Goal: Task Accomplishment & Management: Complete application form

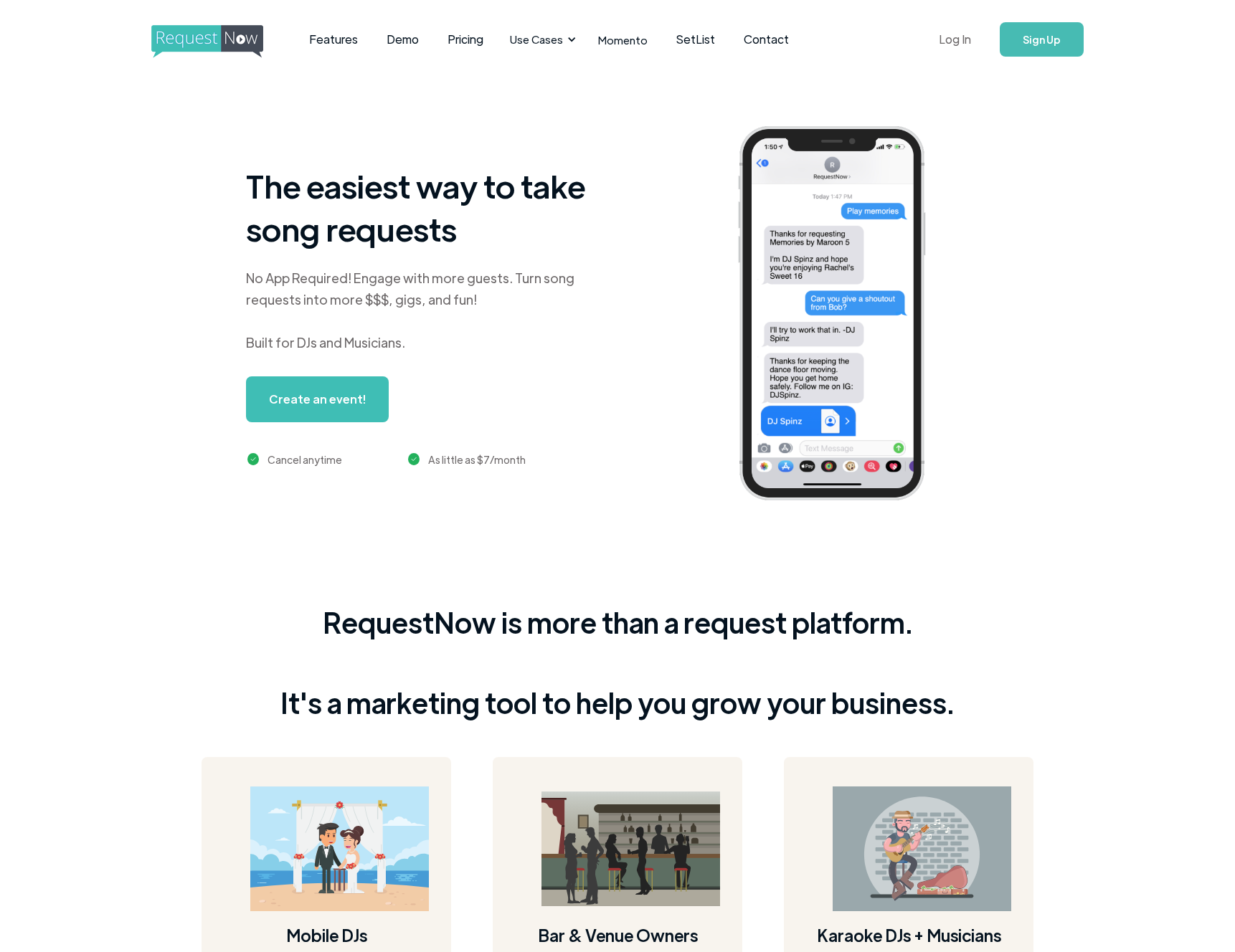
click at [945, 41] on link "Log In" at bounding box center [954, 39] width 61 height 50
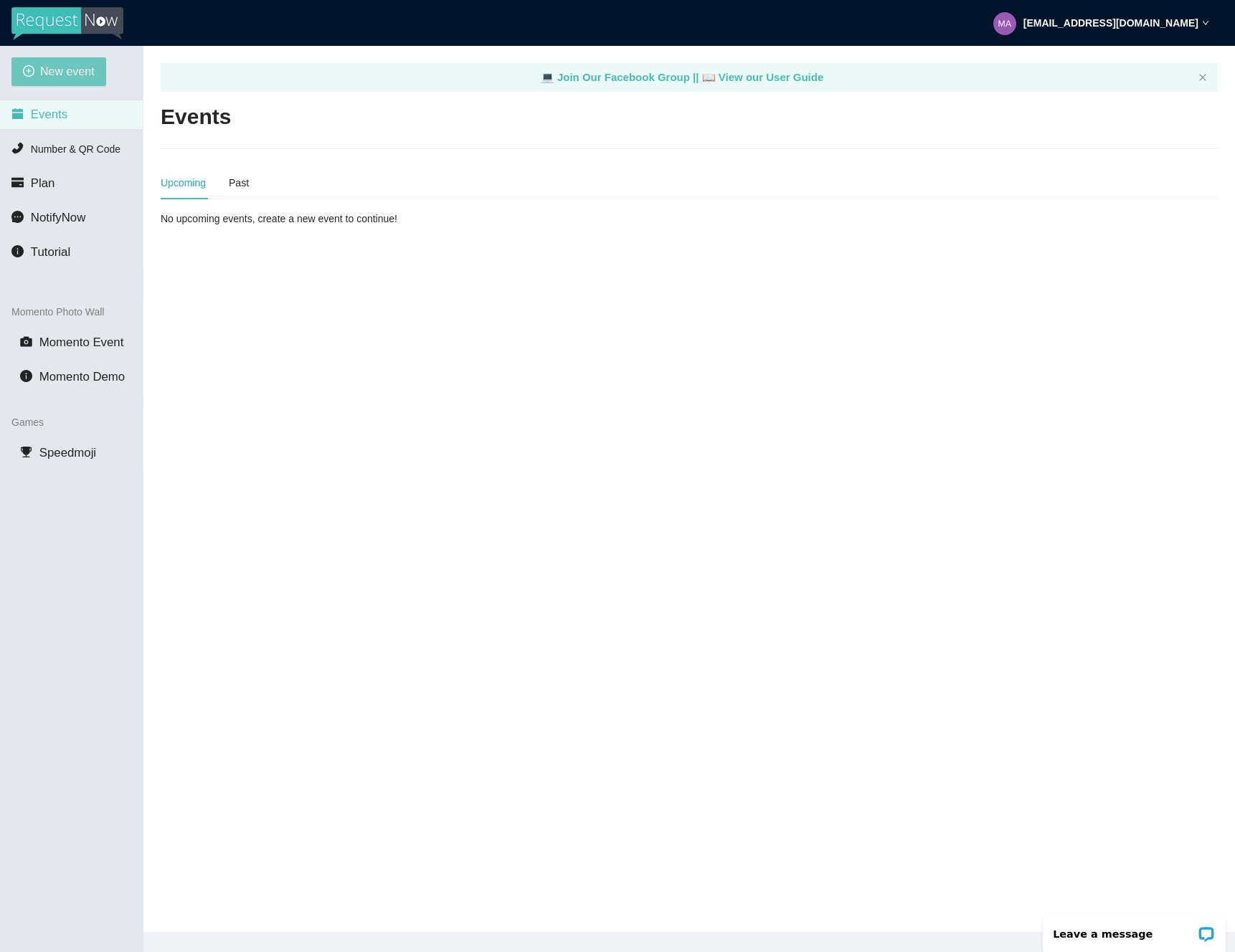
click at [59, 72] on span "New event" at bounding box center [68, 72] width 54 height 18
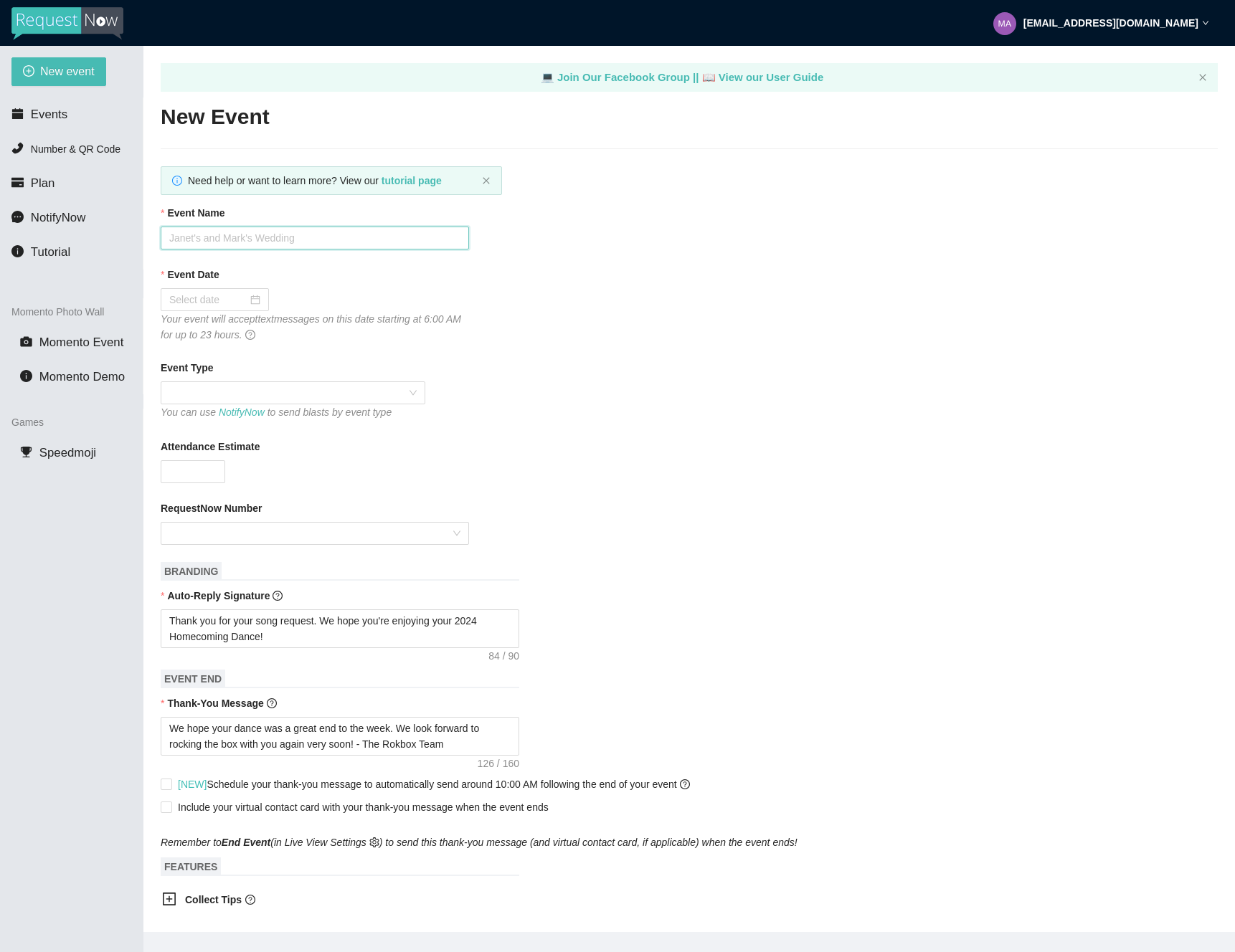
click at [261, 235] on input "Event Name" at bounding box center [315, 238] width 308 height 23
click at [262, 237] on input "Cheyenne Mountain Back to School Dance" at bounding box center [315, 238] width 308 height 23
type input "[GEOGRAPHIC_DATA]'s 2025 Back to School Dance"
click at [242, 299] on div at bounding box center [215, 299] width 91 height 16
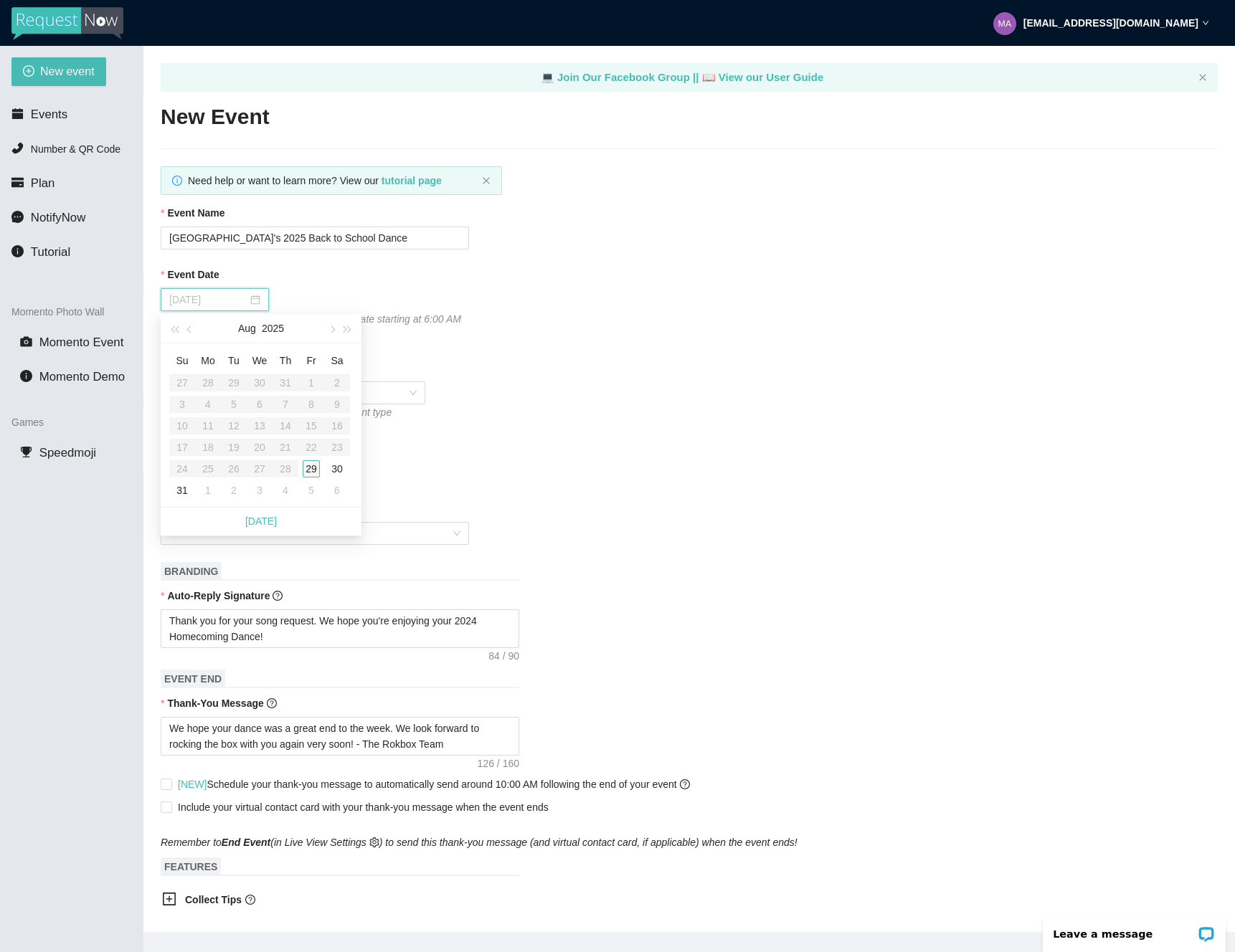
type input "[DATE]"
click at [312, 467] on div "29" at bounding box center [311, 469] width 17 height 17
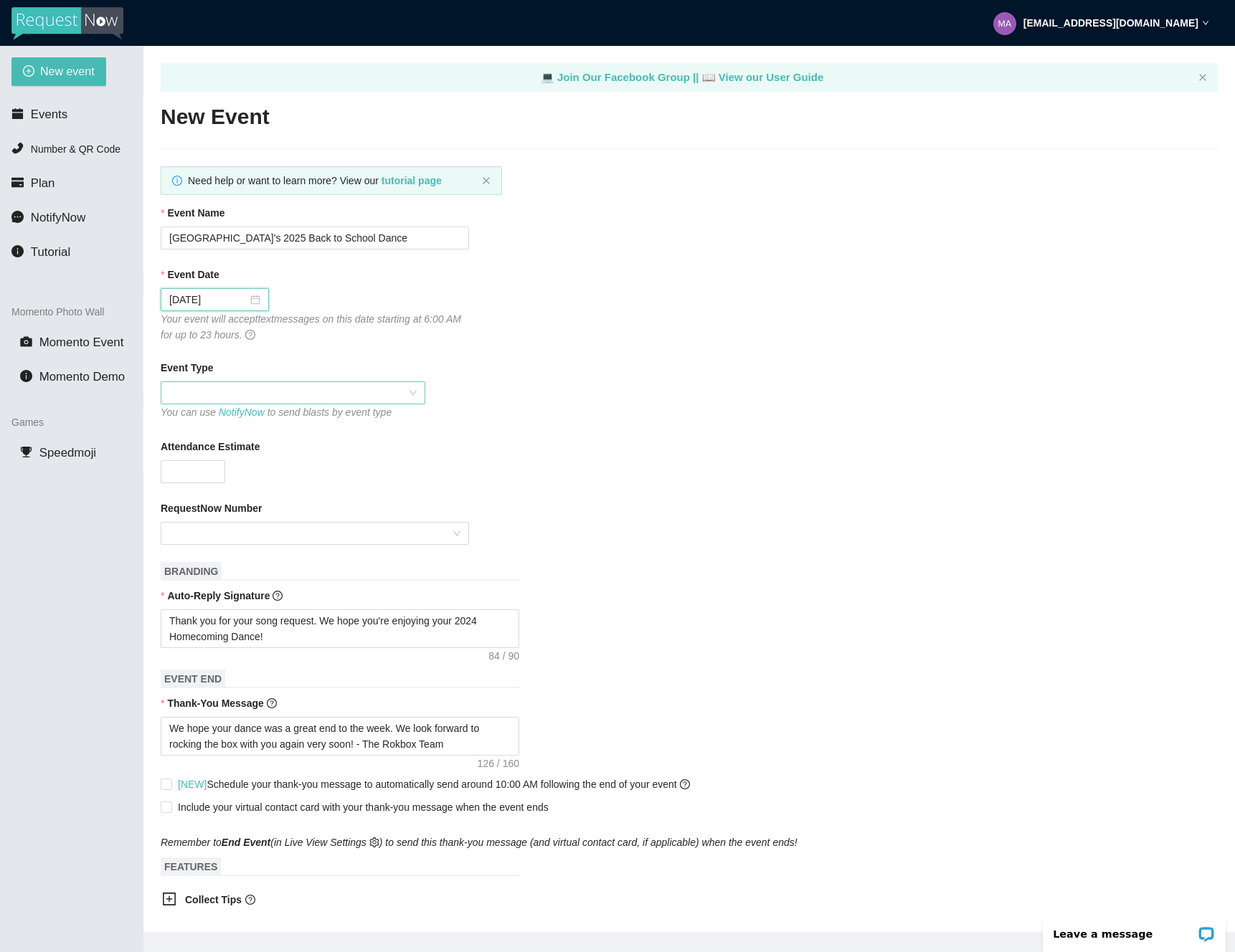
click at [325, 397] on span at bounding box center [293, 393] width 248 height 21
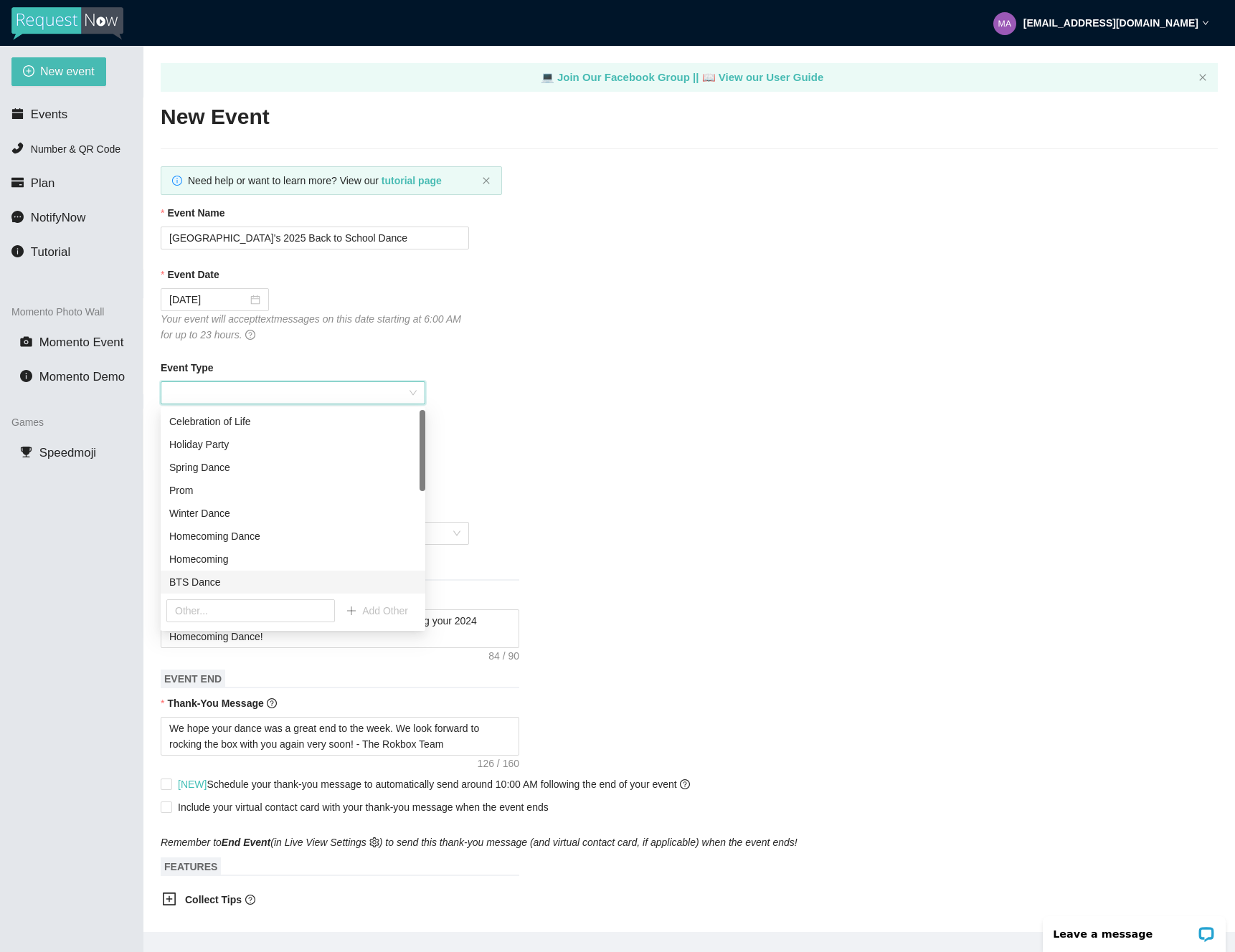
click at [212, 586] on div "BTS Dance" at bounding box center [293, 582] width 248 height 16
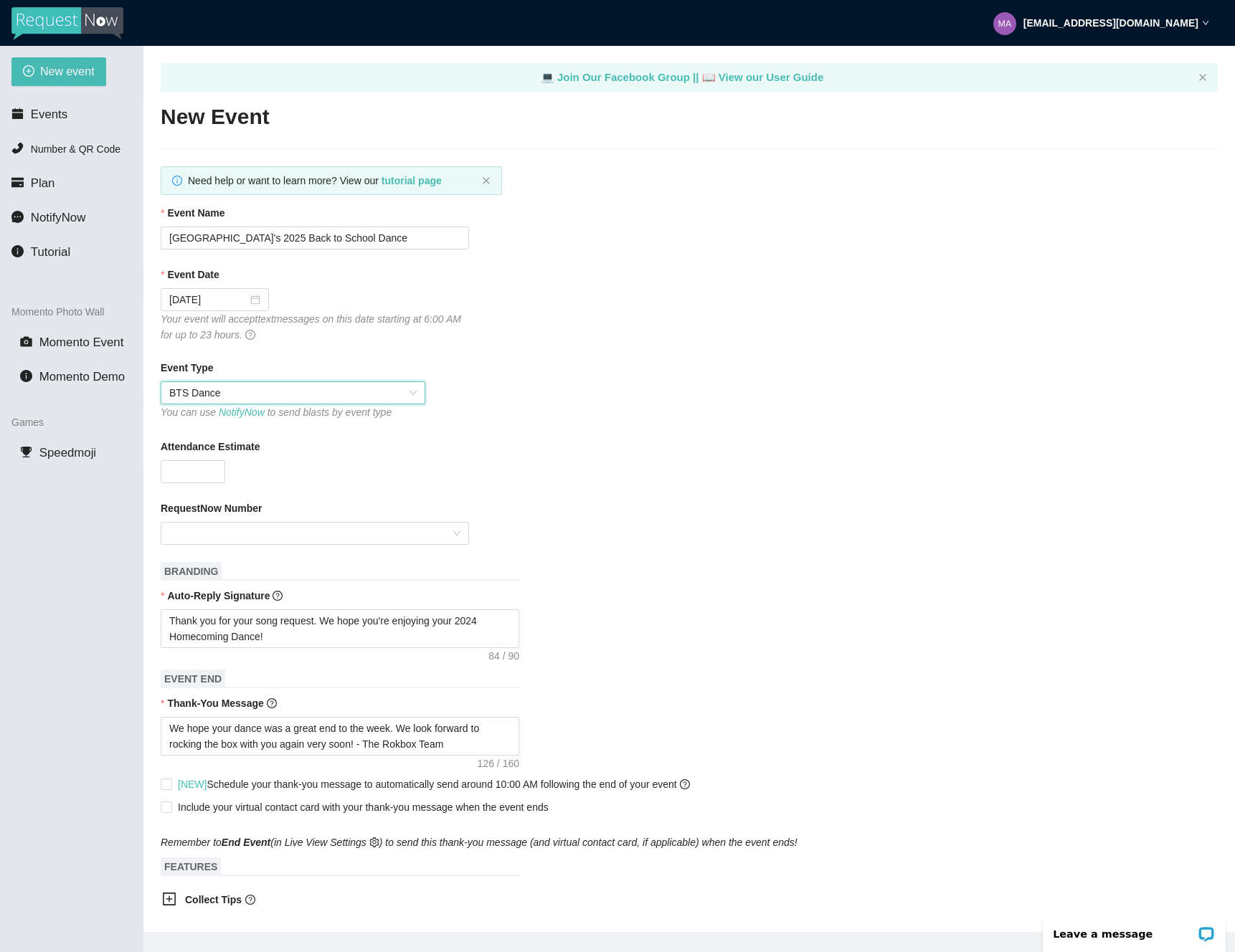
click at [191, 459] on div "Attendance Estimate" at bounding box center [689, 450] width 1057 height 21
click at [191, 481] on input "Attendance Estimate" at bounding box center [192, 471] width 63 height 21
type input "400"
click at [270, 533] on input "RequestNow Number" at bounding box center [310, 533] width 281 height 21
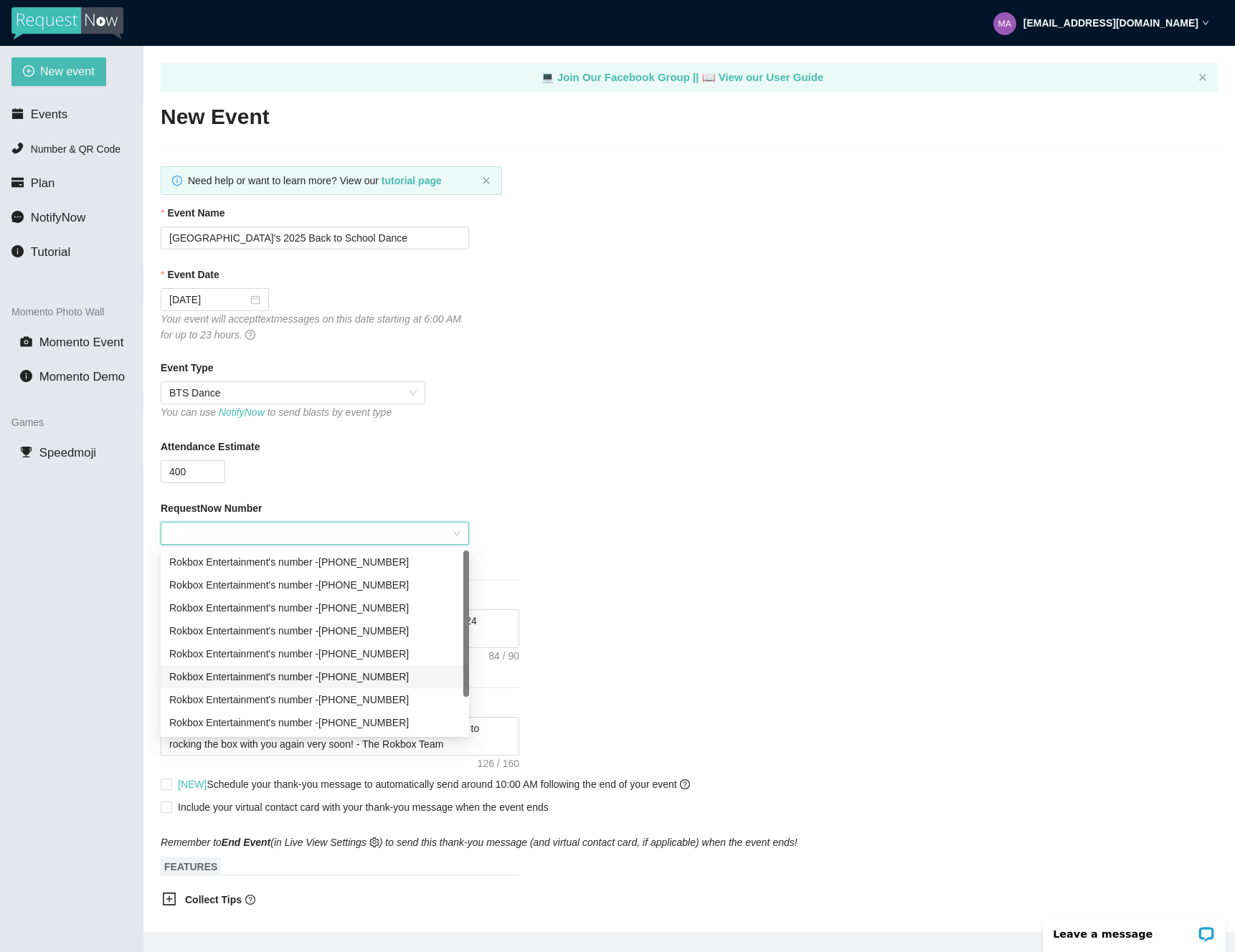
click at [272, 675] on div "Rokbox Entertainment's number - [PHONE_NUMBER]" at bounding box center [315, 676] width 291 height 16
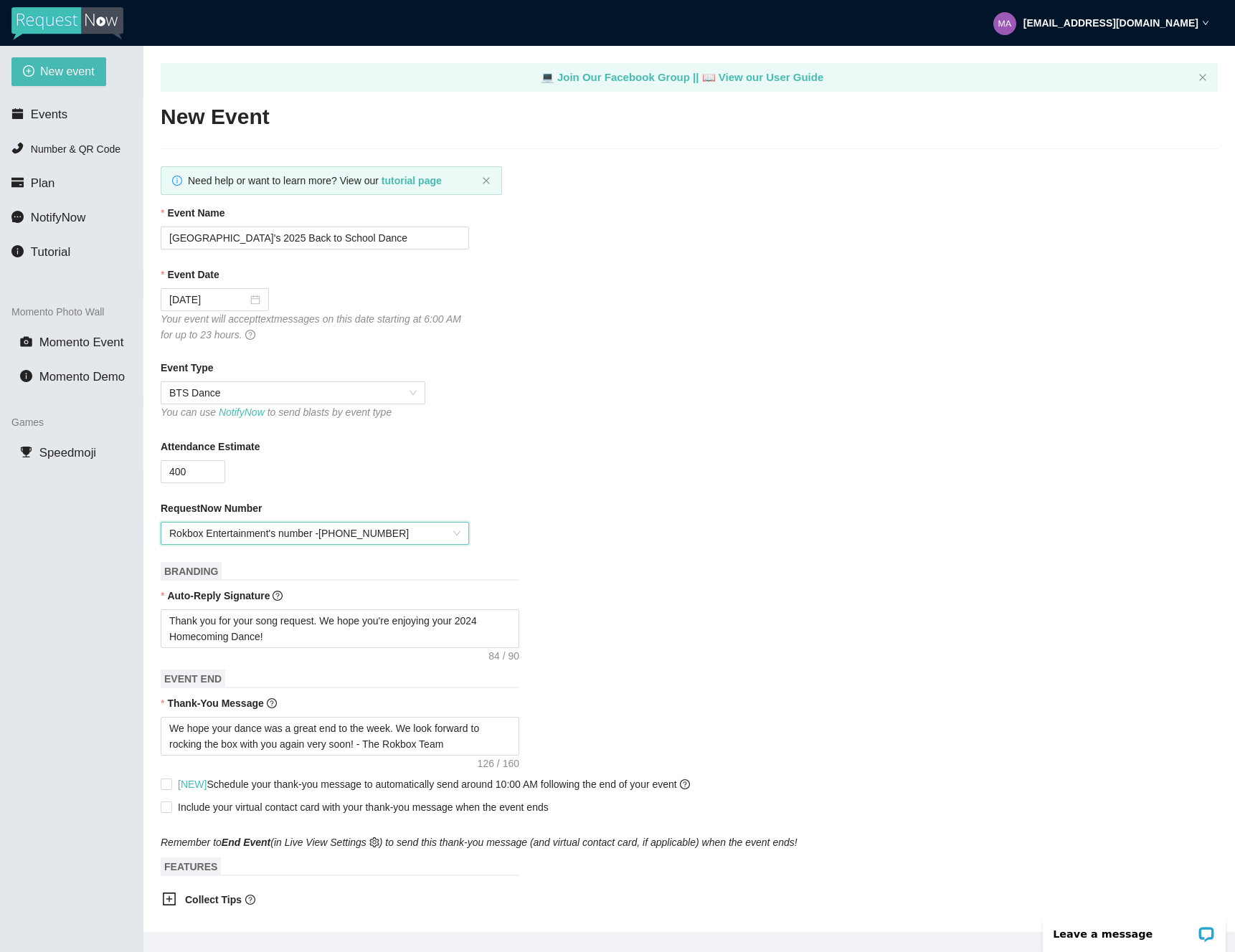
scroll to position [8, 0]
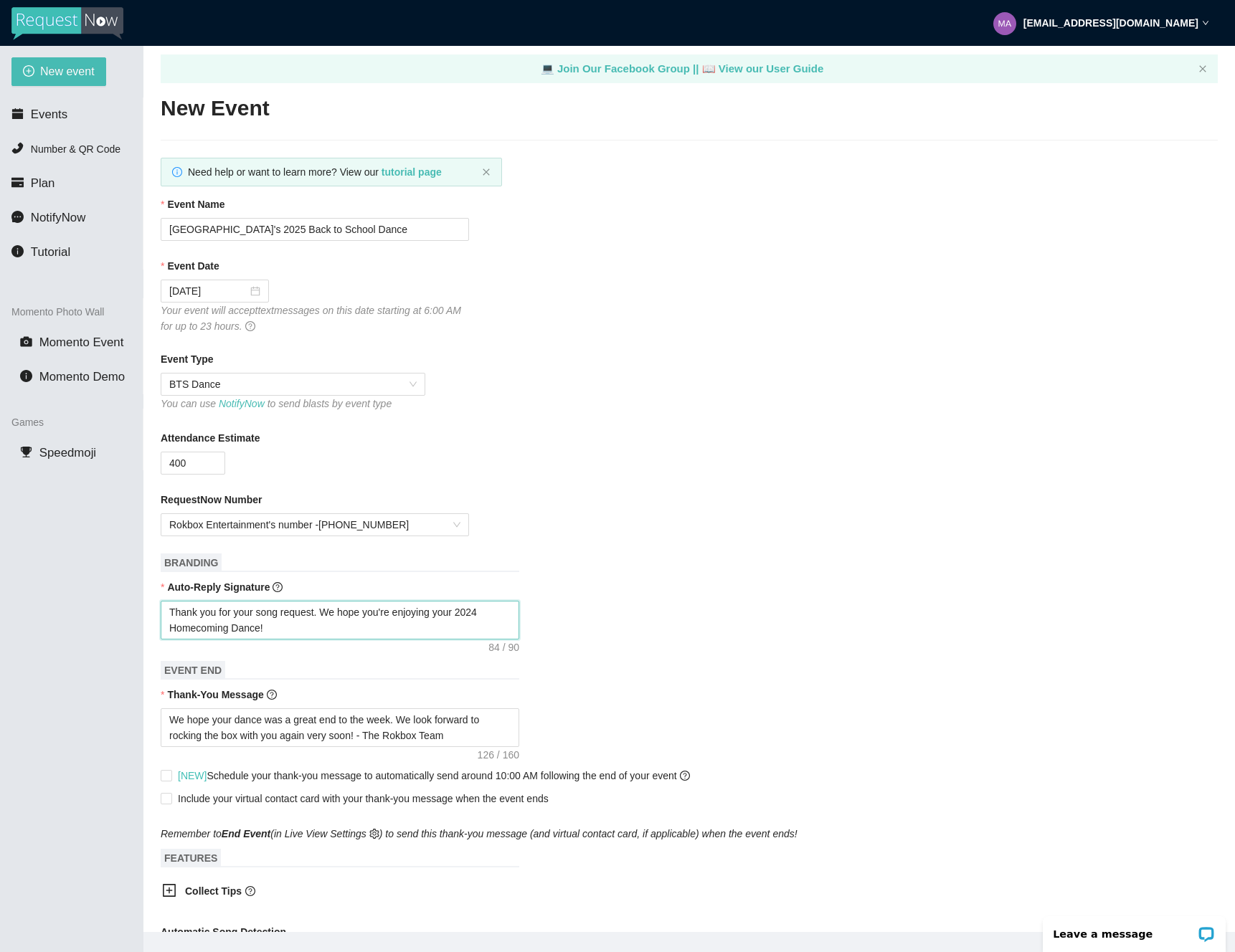
click at [488, 609] on textarea "Thank you for your song request. We hope you're enjoying your 2024 Homecoming D…" at bounding box center [340, 620] width 358 height 39
type textarea "Thank you for your song request. We hope you're enjoying your 202 Homecoming Da…"
type textarea "Thank you for your song request. We hope you're enjoying your 2025 Homecoming D…"
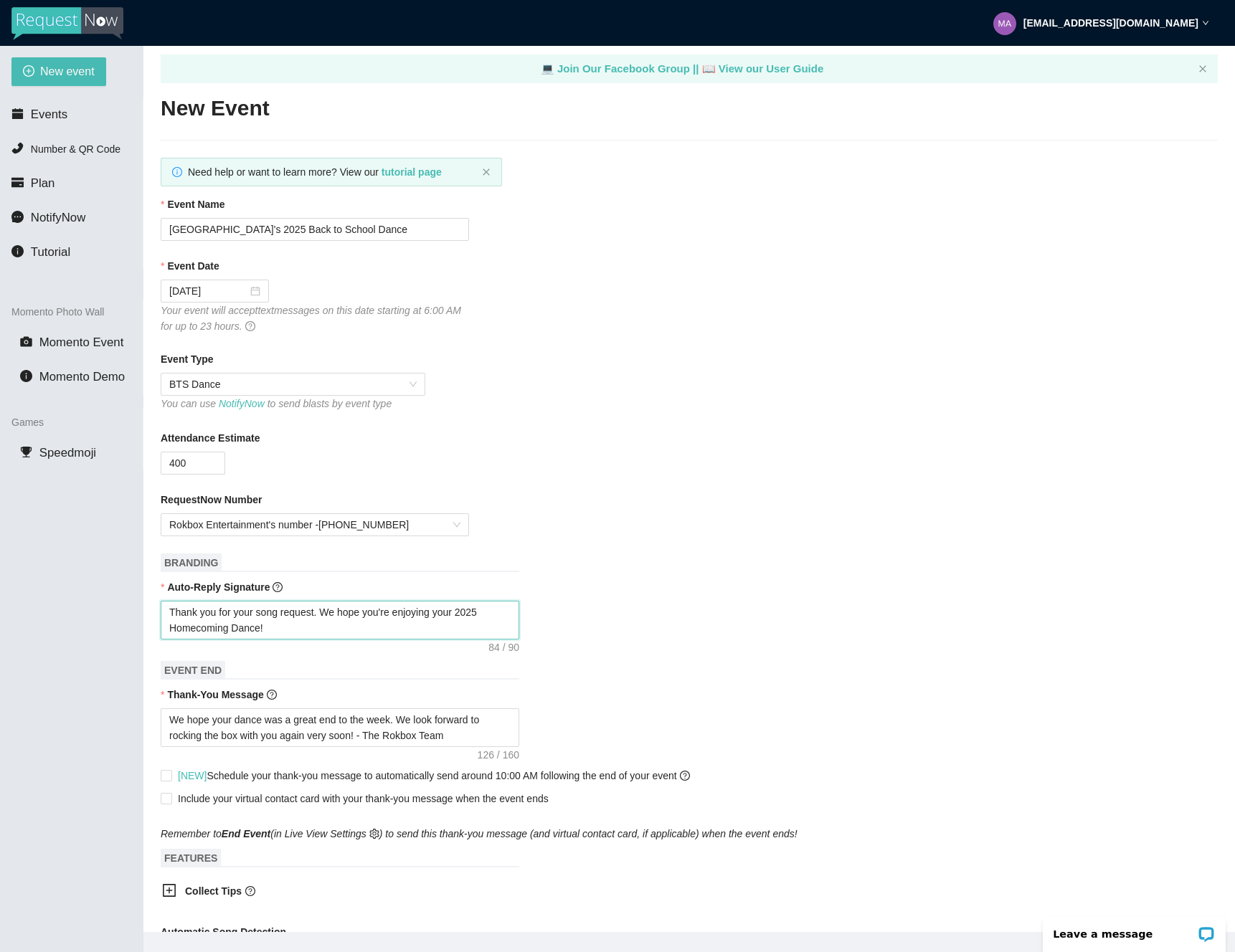
click at [229, 628] on textarea "Thank you for your song request. We hope you're enjoying your 2025 Homecoming D…" at bounding box center [340, 620] width 358 height 39
type textarea "Thank you for your song request. We hope you're enjoying your 2025 Homecomin Da…"
type textarea "Thank you for your song request. We hope you're enjoying your 2025 Homecomi Dan…"
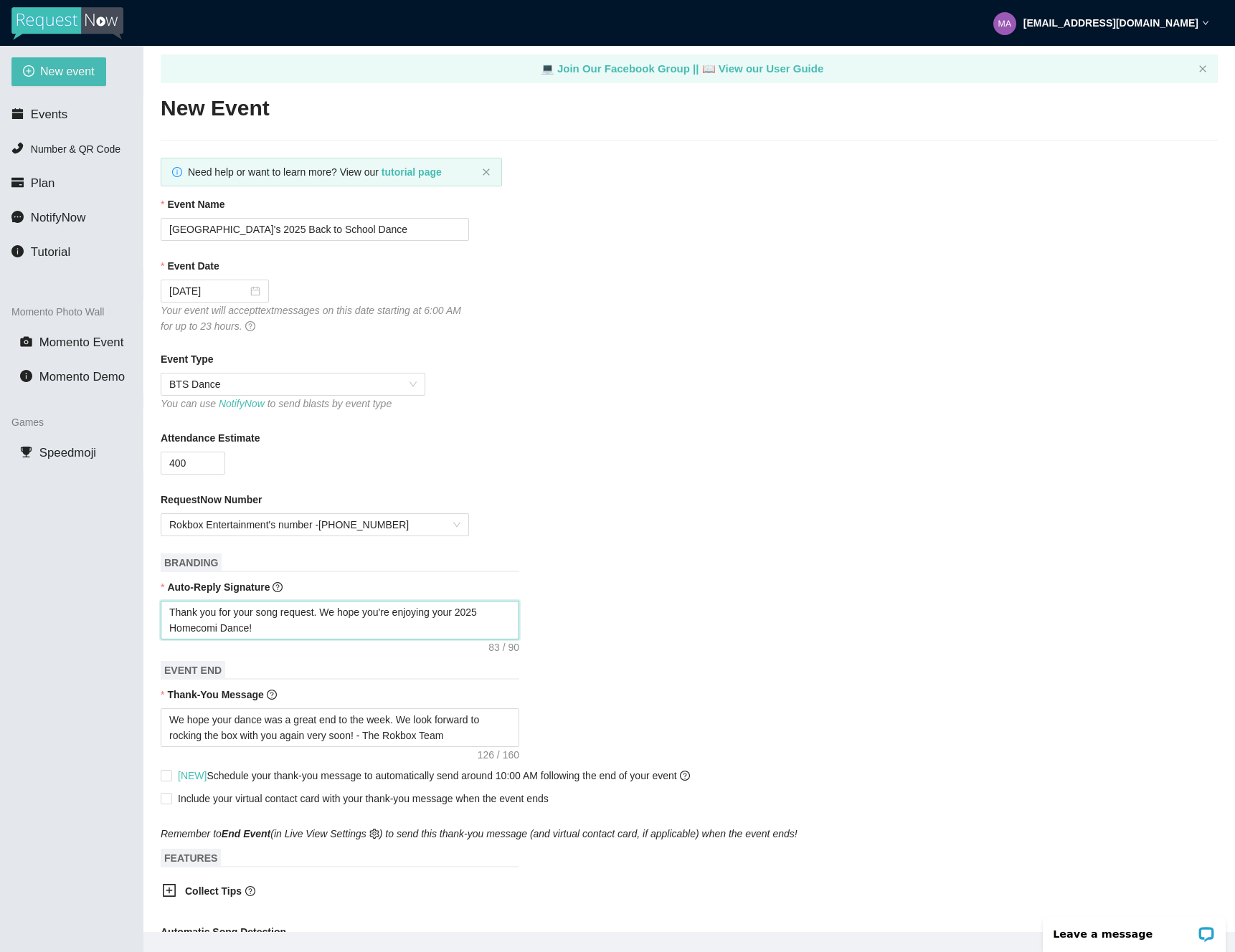
type textarea "Thank you for your song request. We hope you're enjoying your 2025 Homecom Danc…"
type textarea "Thank you for your song request. We hope you're enjoying your 2025 Homeco Dance!"
type textarea "Thank you for your song request. We hope you're enjoying your 2025 Homec Dance!"
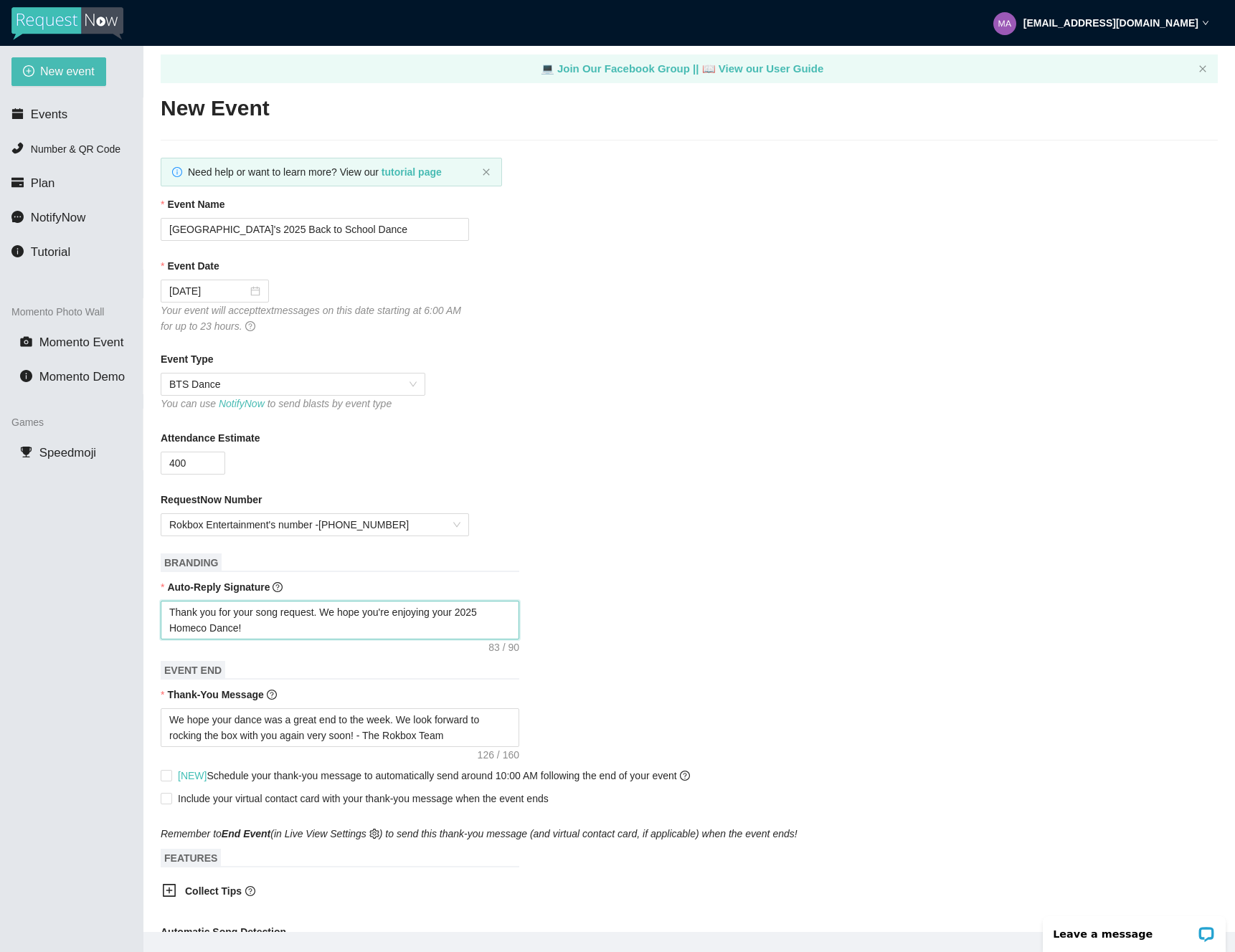
type textarea "Thank you for your song request. We hope you're enjoying your 2025 Homec Dance!"
type textarea "Thank you for your song request. We hope you're enjoying your 2025 Home Dance!"
type textarea "Thank you for your song request. We hope you're enjoying your 2025 Hom Dance!"
type textarea "Thank you for your song request. We hope you're enjoying your 2025 Ho Dance!"
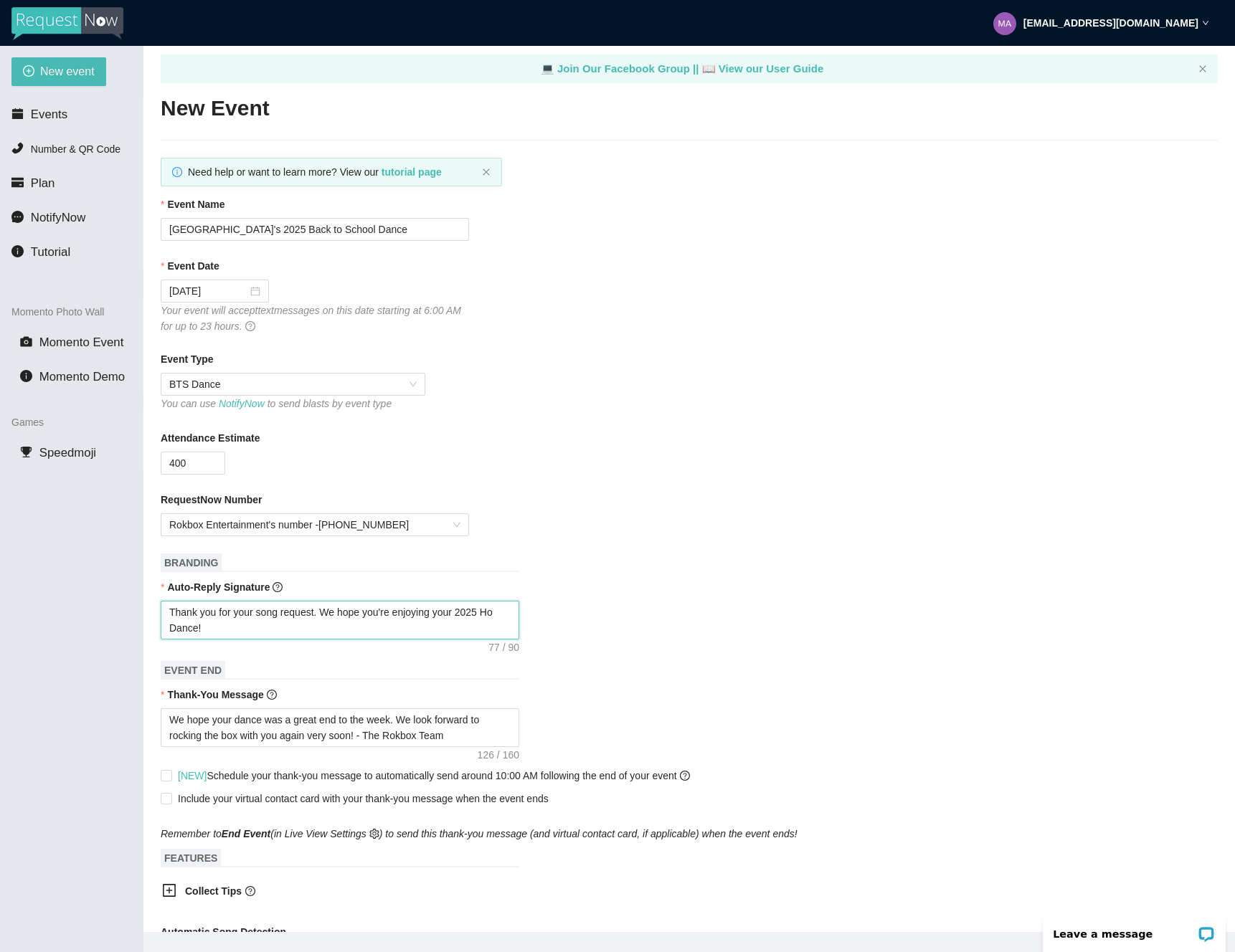
type textarea "Thank you for your song request. We hope you're enjoying your 2025 H Dance!"
type textarea "Thank you for your song request. We hope you're enjoying your 2025 Dance!"
type textarea "Thank you for your song request. We hope you're enjoying your 2025 B Dance!"
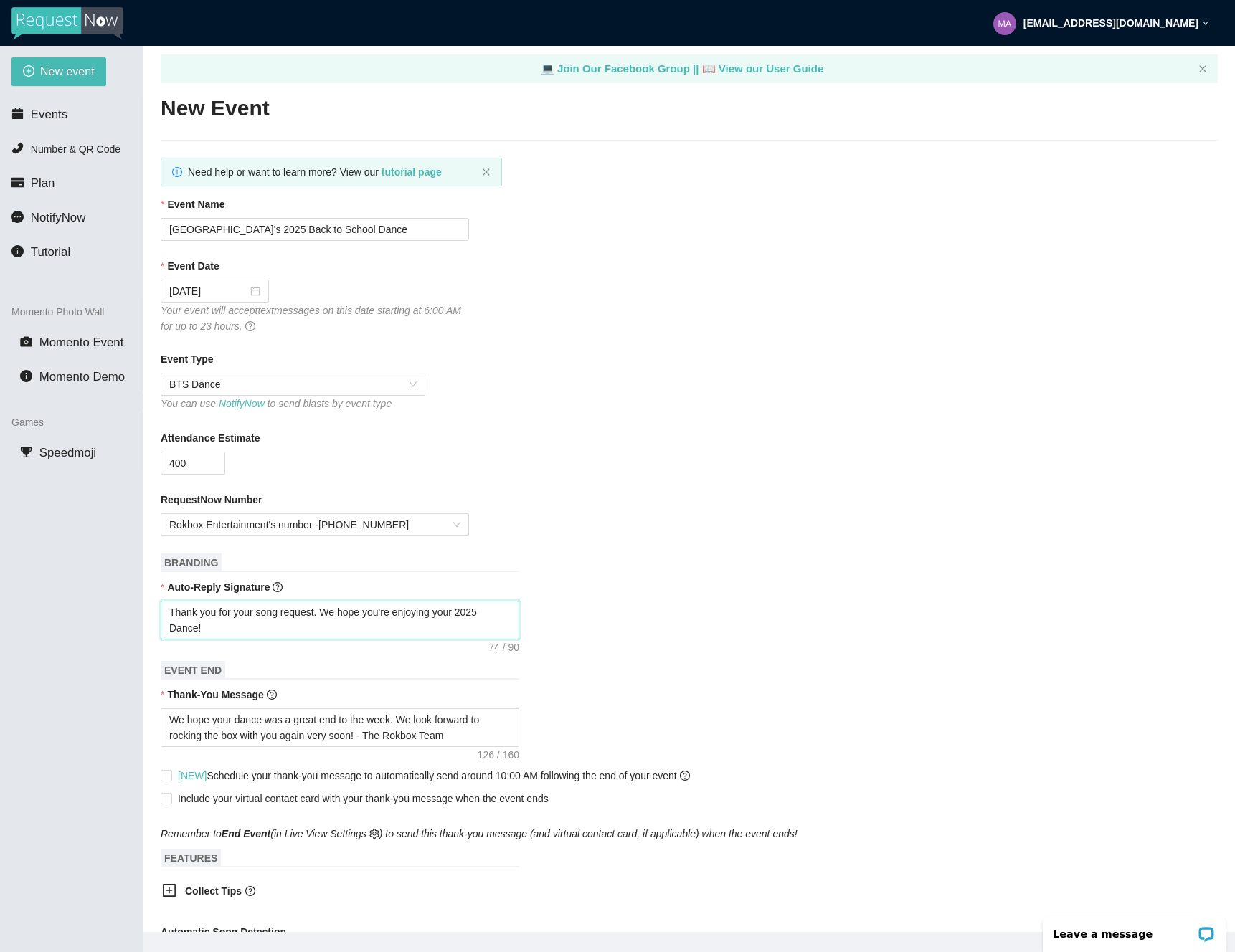
type textarea "Thank you for your song request. We hope you're enjoying your 2025 B Dance!"
type textarea "Thank you for your song request. We hope you're enjoying your 2025 Ba Dance!"
type textarea "Thank you for your song request. We hope you're enjoying your 2025 Bac Dance!"
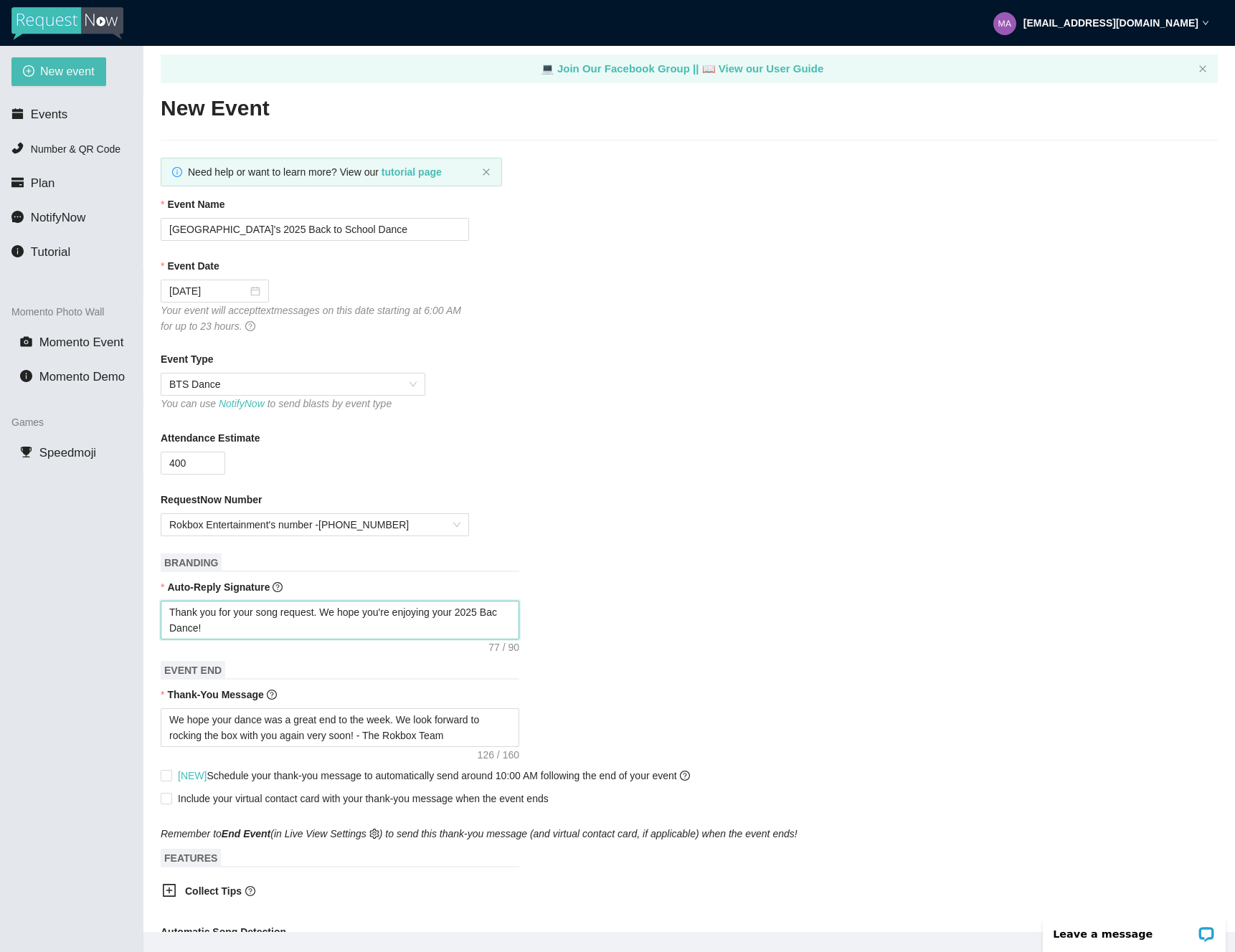
type textarea "Thank you for your song request. We hope you're enjoying your 2025 Back Dance!"
type textarea "Thank you for your song request. We hope you're enjoying your 2025 Back t Dance!"
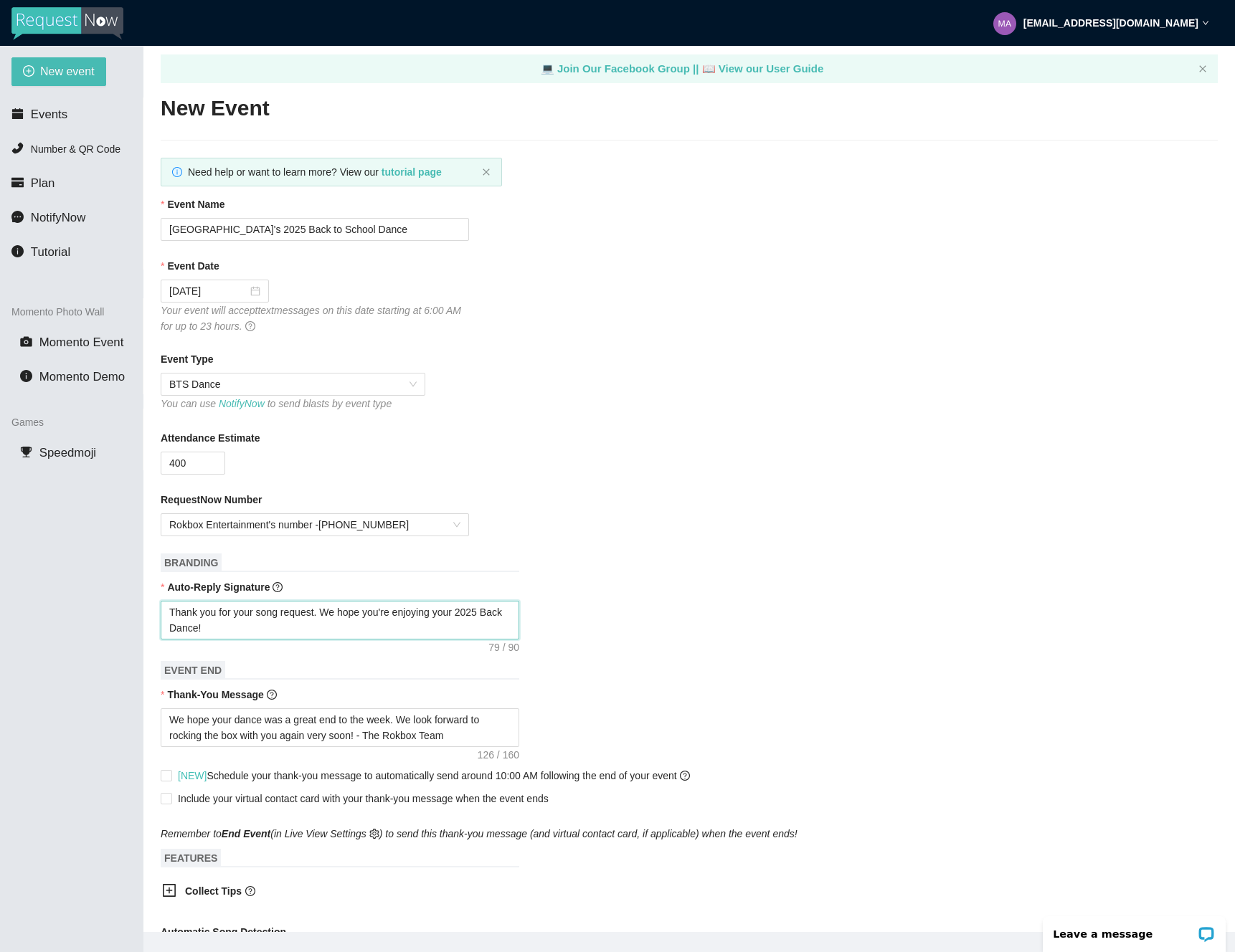
type textarea "Thank you for your song request. We hope you're enjoying your 2025 Back t Dance!"
type textarea "Thank you for your song request. We hope you're enjoying your 2025 Back to Danc…"
type textarea "Thank you for your song request. We hope you're enjoying your 2025 Back to A Da…"
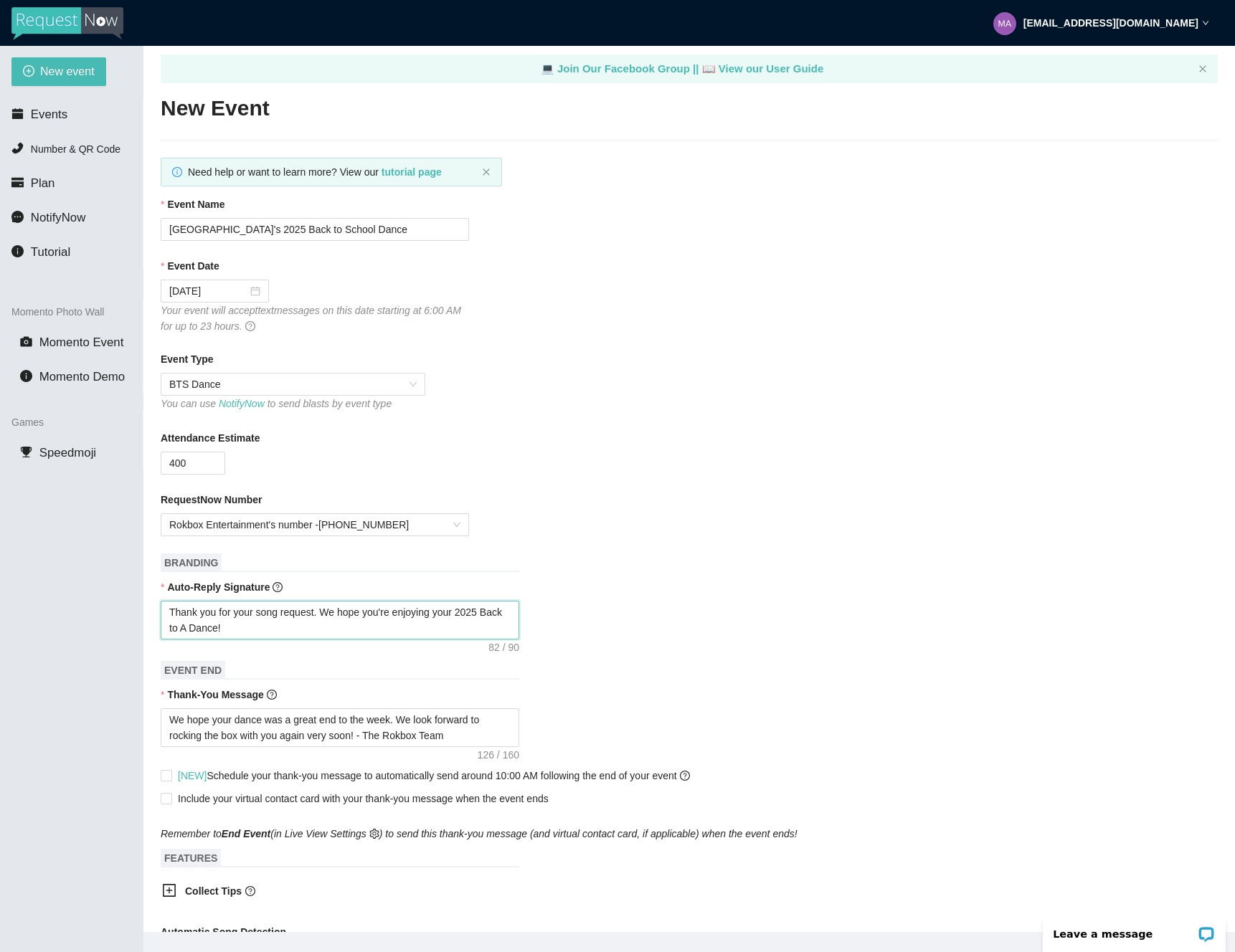
type textarea "Thank you for your song request. We hope you're enjoying your 2025 Back to As D…"
type textarea "Thank you for your song request. We hope you're enjoying your 2025 Back to Asc …"
type textarea "Thank you for your song request. We hope you're enjoying your 2025 Back to Asch…"
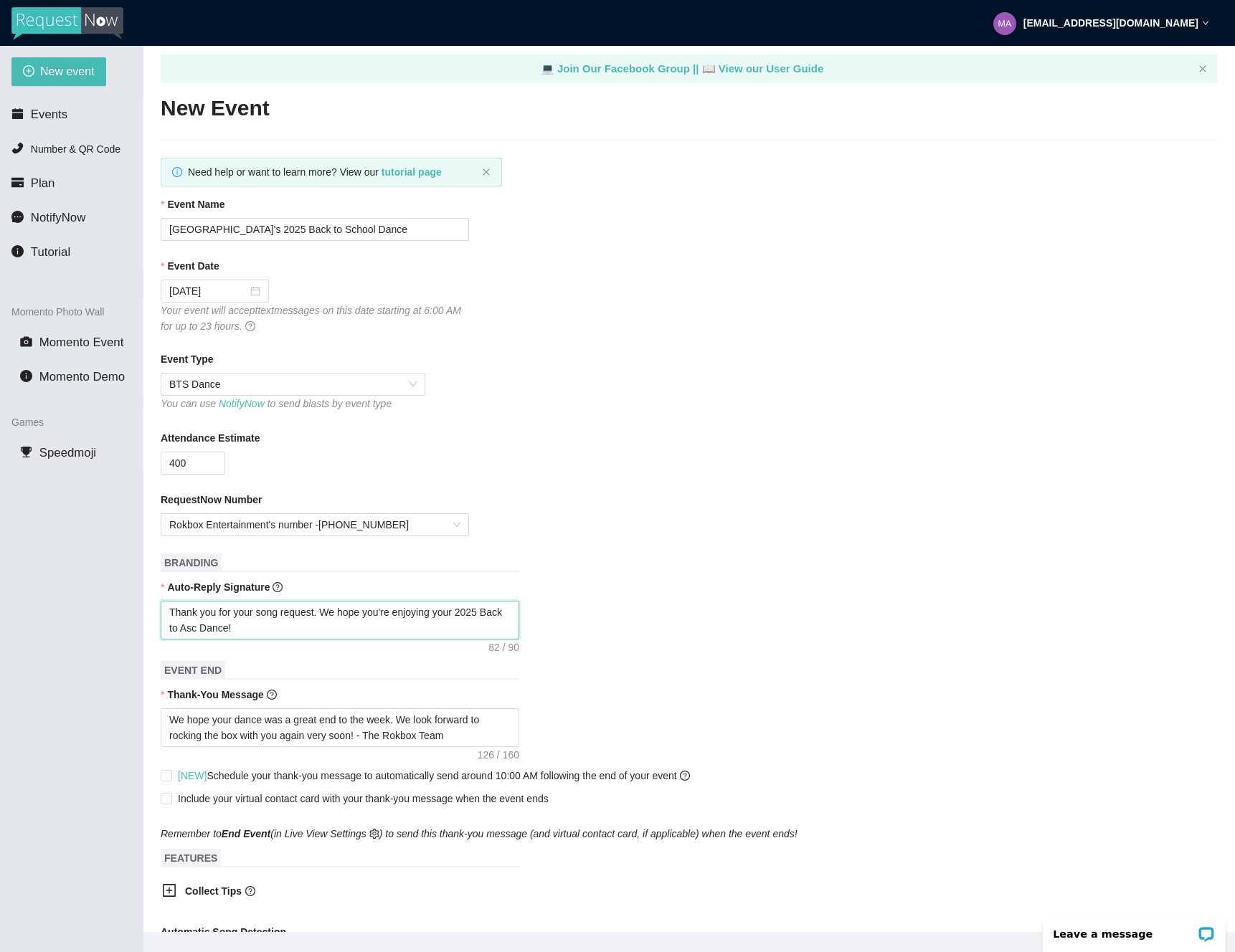
type textarea "Thank you for your song request. We hope you're enjoying your 2025 Back to Asch…"
type textarea "Thank you for your song request. We hope you're enjoying your 2025 Back to Asc …"
type textarea "Thank you for your song request. We hope you're enjoying your 2025 Back to As D…"
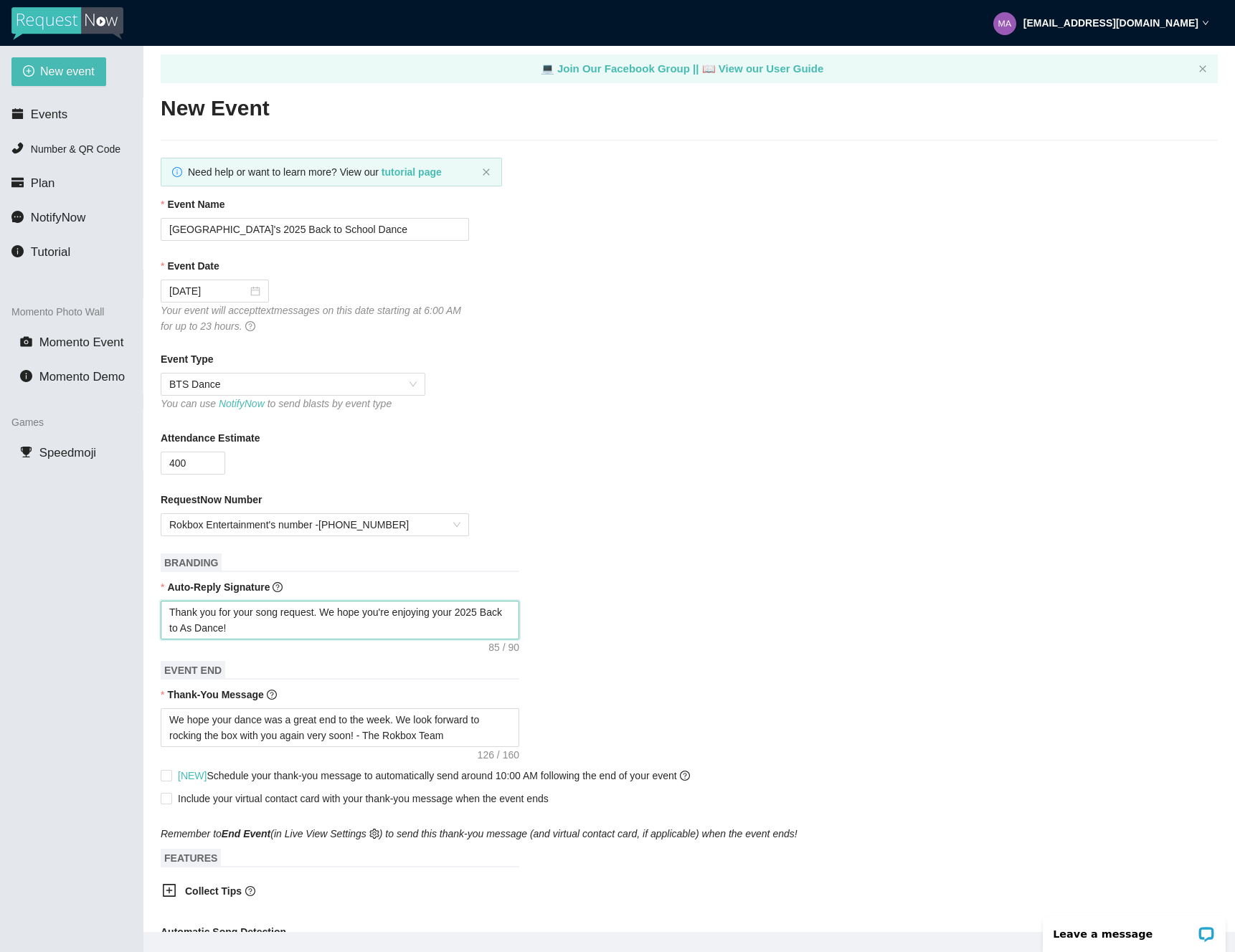
type textarea "Thank you for your song request. We hope you're enjoying your 2025 Back to A Da…"
type textarea "Thank you for your song request. We hope you're enjoying your 2025 Back to Danc…"
type textarea "Thank you for your song request. We hope you're enjoying your 2025 Back to S Da…"
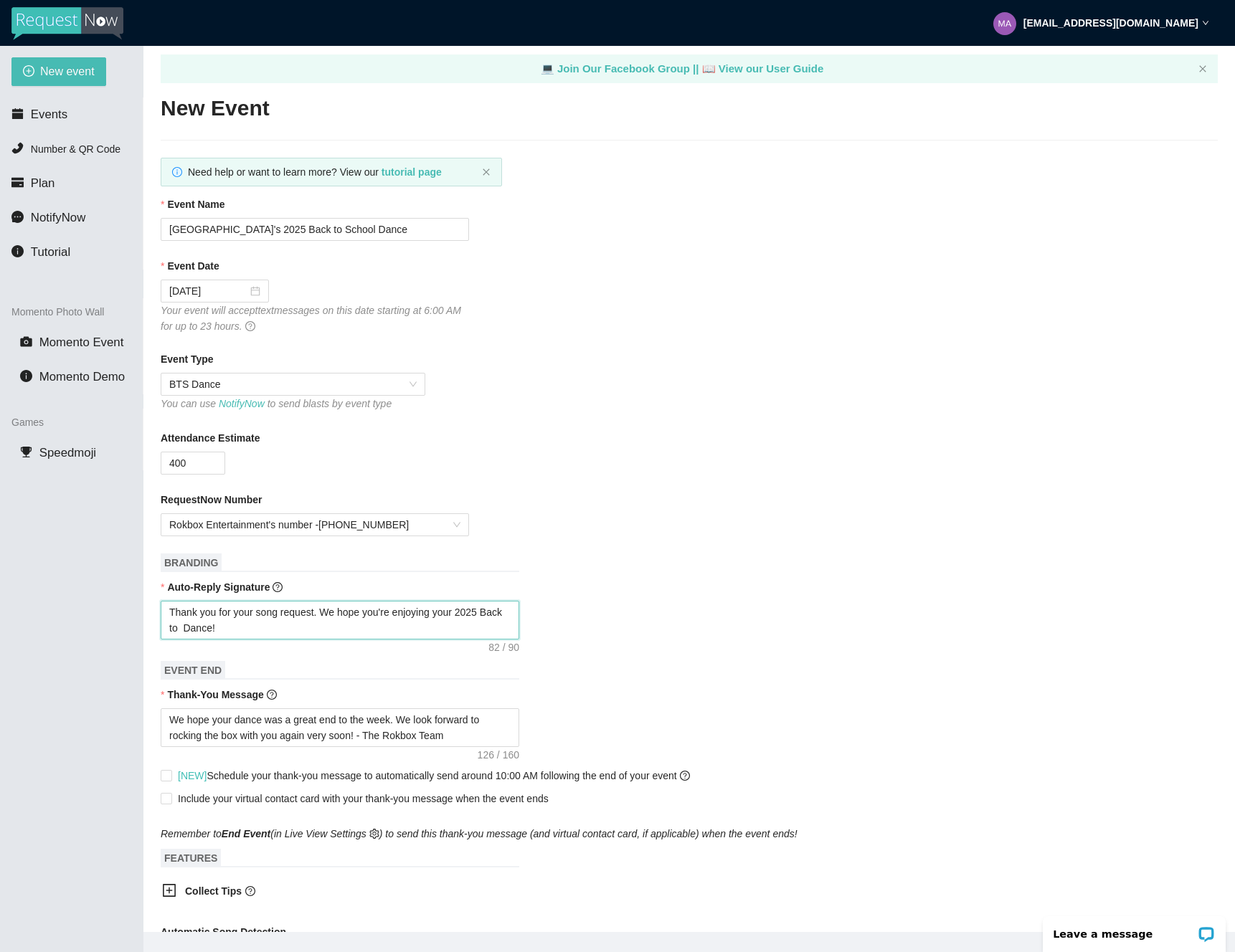
type textarea "Thank you for your song request. We hope you're enjoying your 2025 Back to S Da…"
type textarea "Thank you for your song request. We hope you're enjoying your 2025 Back to Sc D…"
type textarea "Thank you for your song request. We hope you're enjoying your 2025 Back to Sch …"
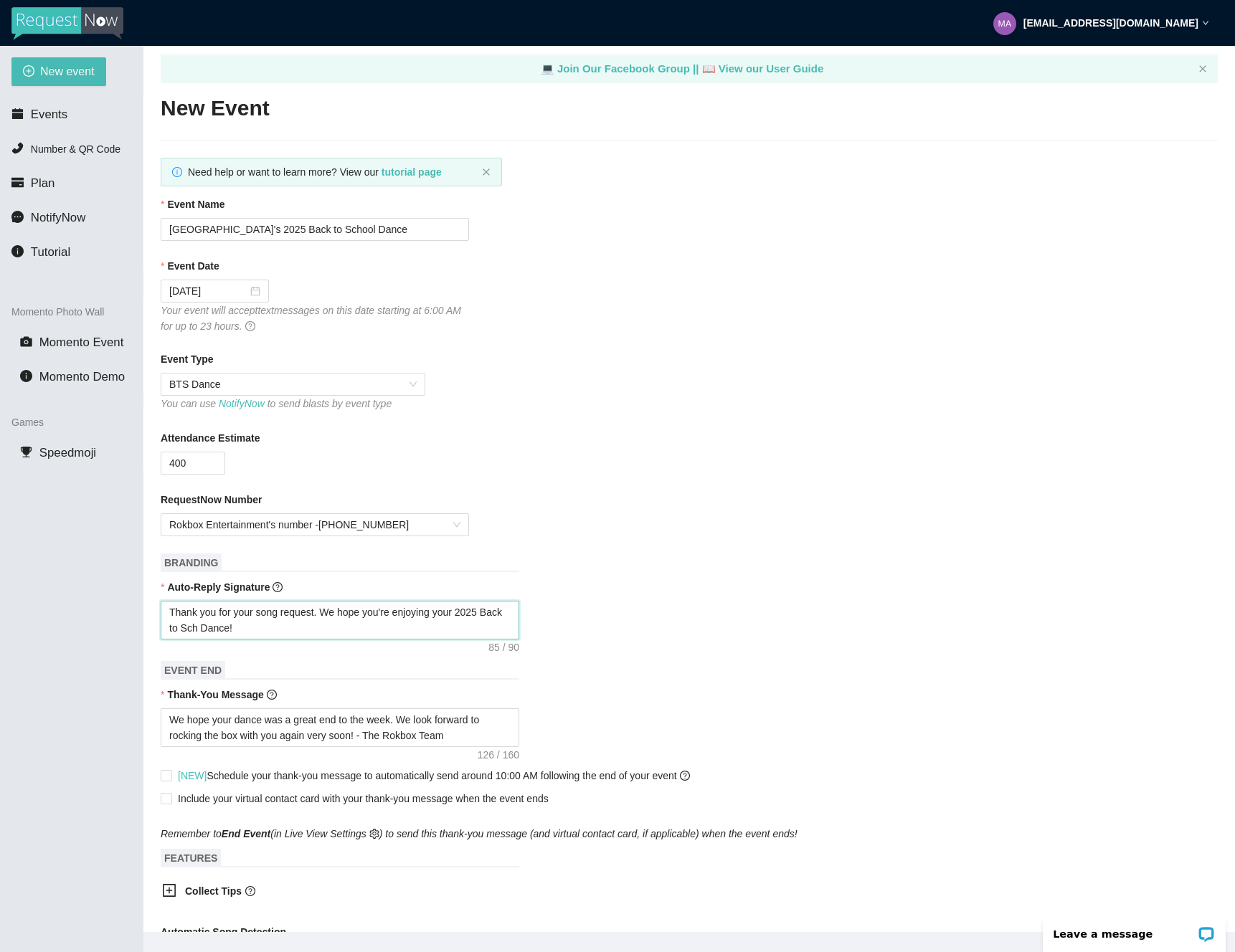
type textarea "Thank you for your song request. We hope you're enjoying your 2025 Back to Scho…"
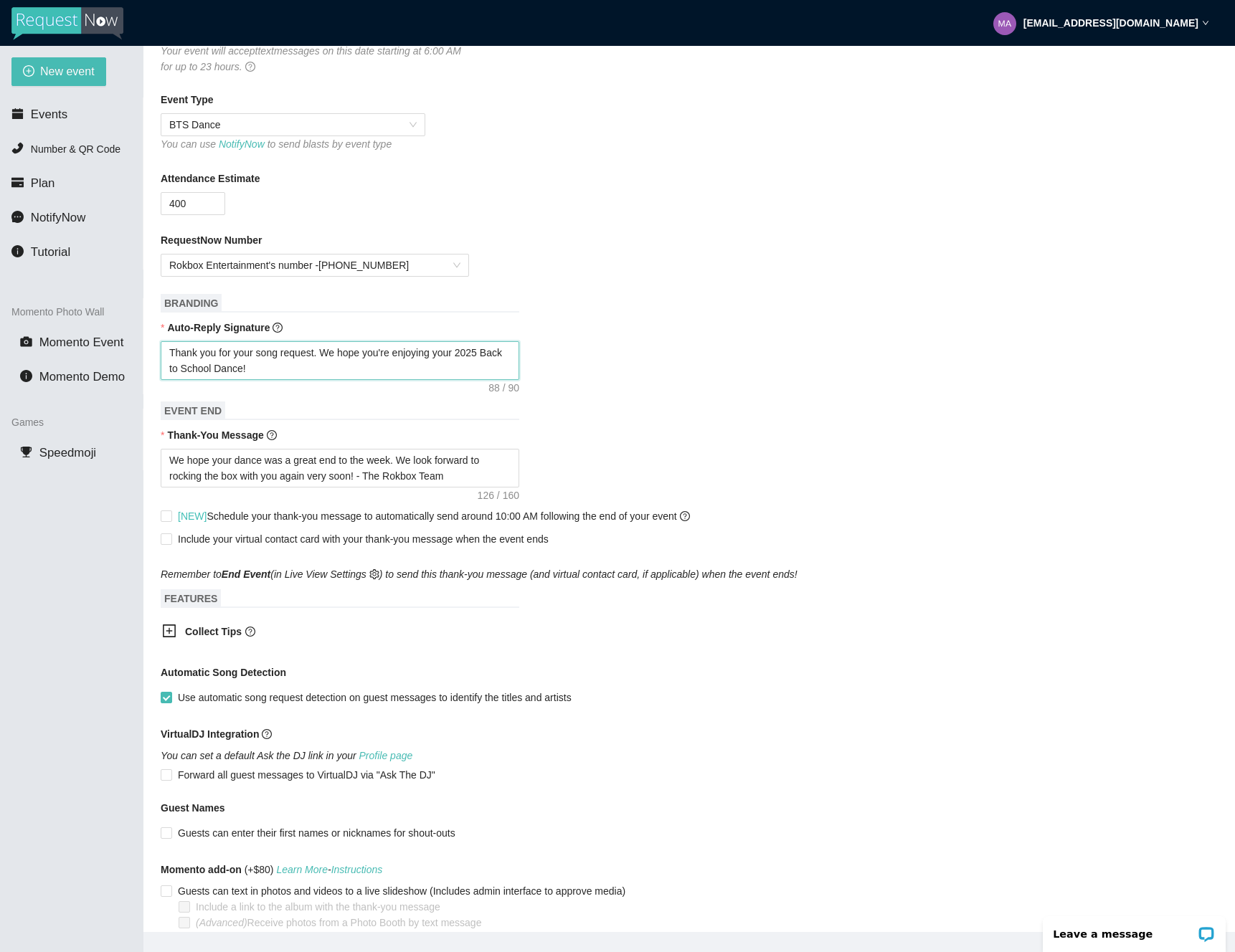
scroll to position [336, 0]
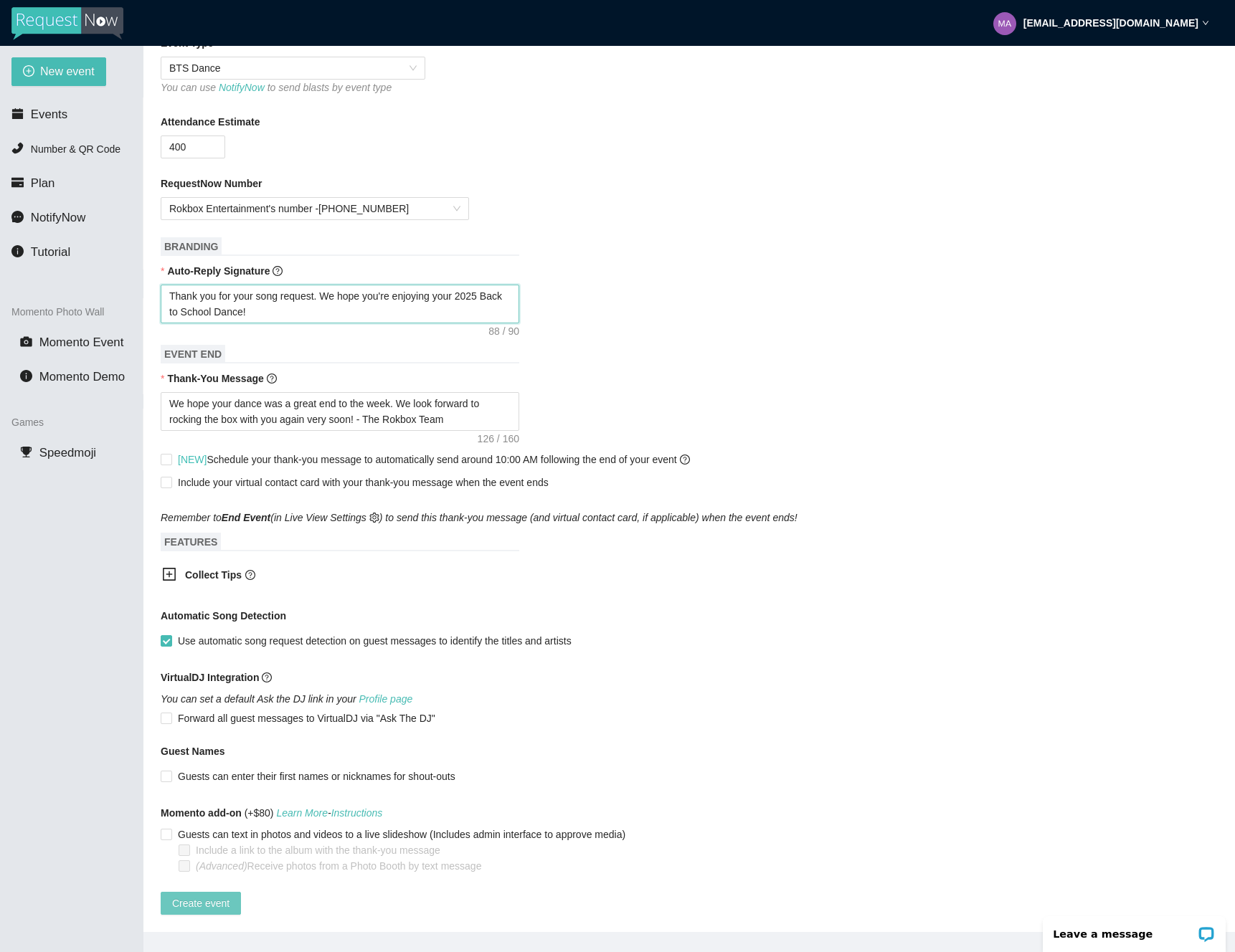
type textarea "Thank you for your song request. We hope you're enjoying your 2025 Back to Scho…"
click at [222, 896] on span "Create event" at bounding box center [200, 903] width 57 height 16
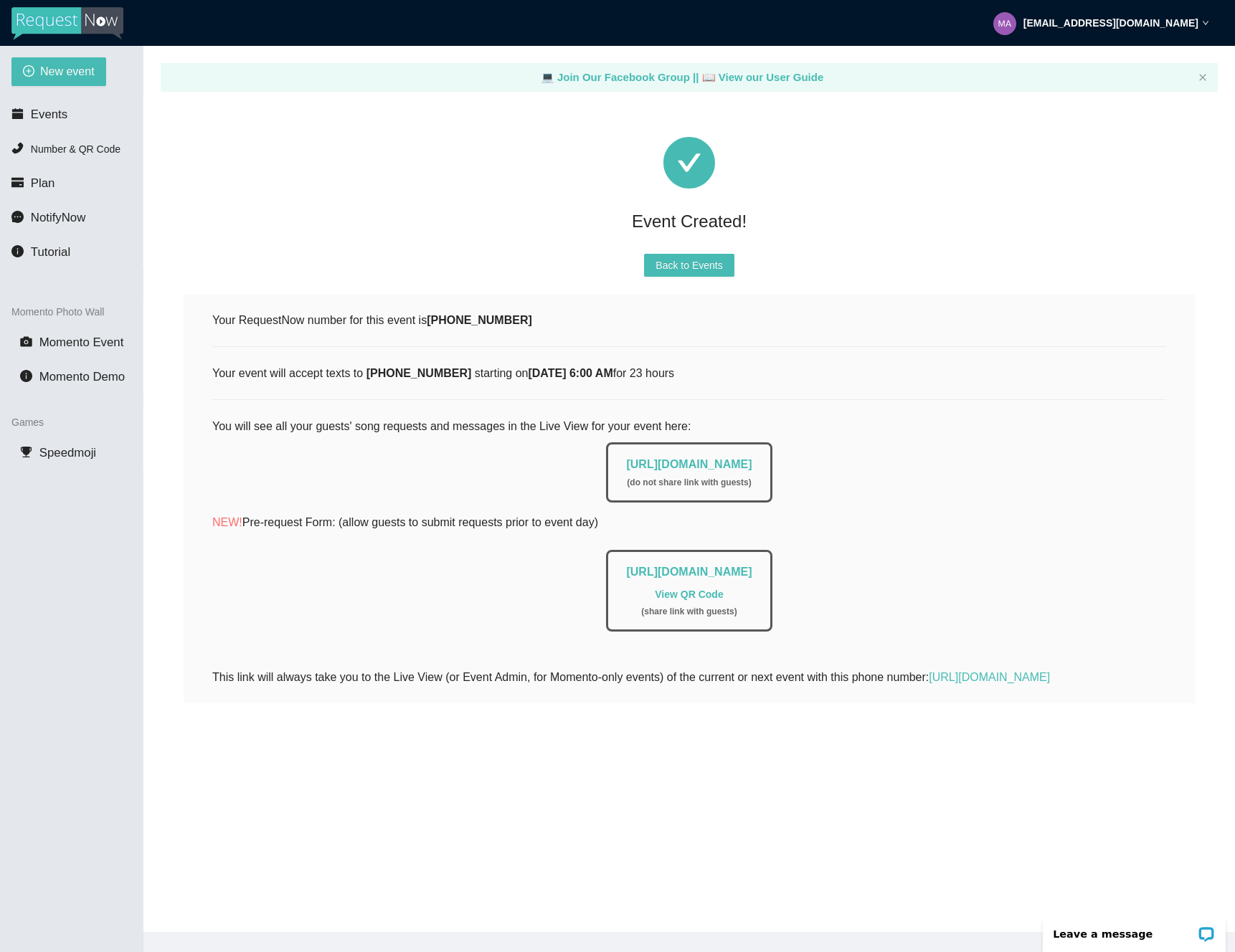
scroll to position [0, 0]
drag, startPoint x: 565, startPoint y: 467, endPoint x: 826, endPoint y: 469, distance: 261.0
click at [826, 469] on div "[URL][DOMAIN_NAME] ( do not share link with guests )" at bounding box center [688, 469] width 953 height 68
copy link "[URL][DOMAIN_NAME]"
